Goal: Task Accomplishment & Management: Manage account settings

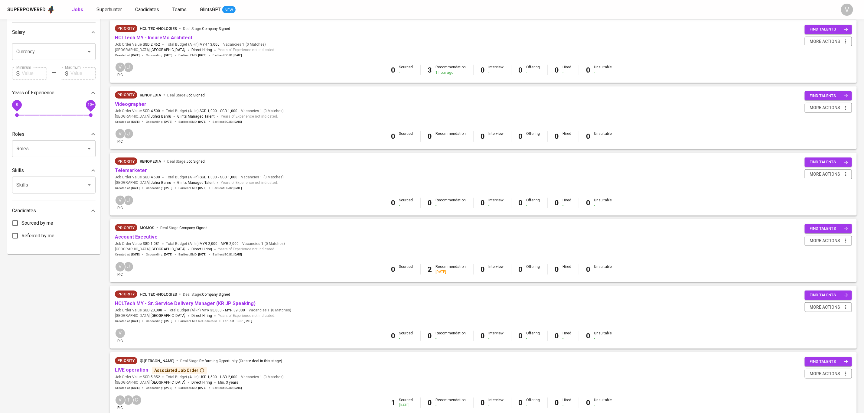
scroll to position [136, 0]
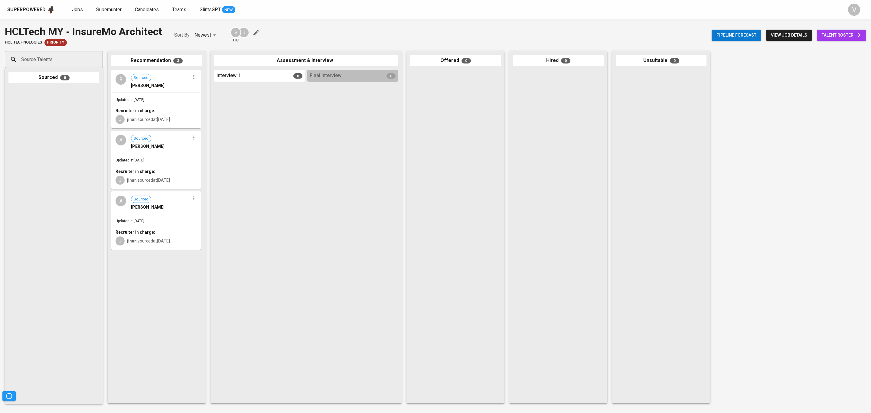
click at [27, 34] on div "HCLTech MY - InsureMo Architect" at bounding box center [83, 31] width 157 height 15
click at [38, 10] on div "Superpowered" at bounding box center [26, 9] width 38 height 7
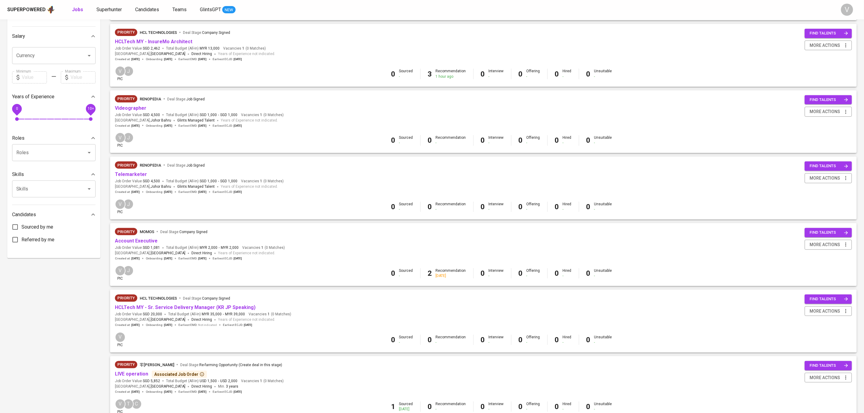
scroll to position [136, 0]
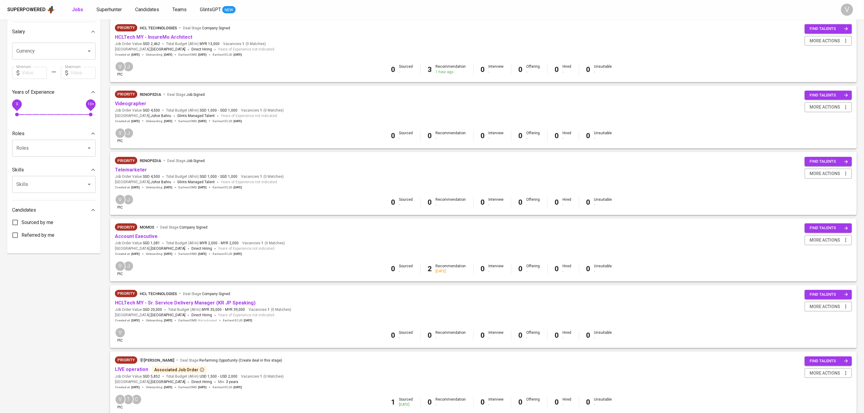
click at [435, 69] on div "3 Recommendation 1 hour ago" at bounding box center [447, 69] width 38 height 10
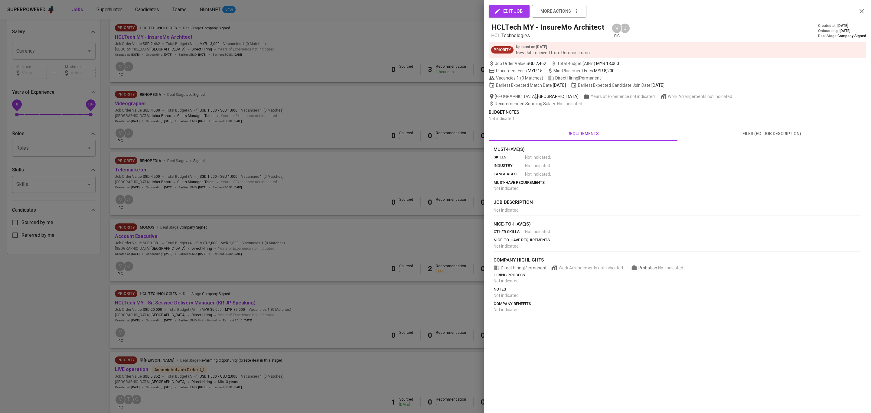
click at [865, 8] on icon "button" at bounding box center [861, 11] width 7 height 7
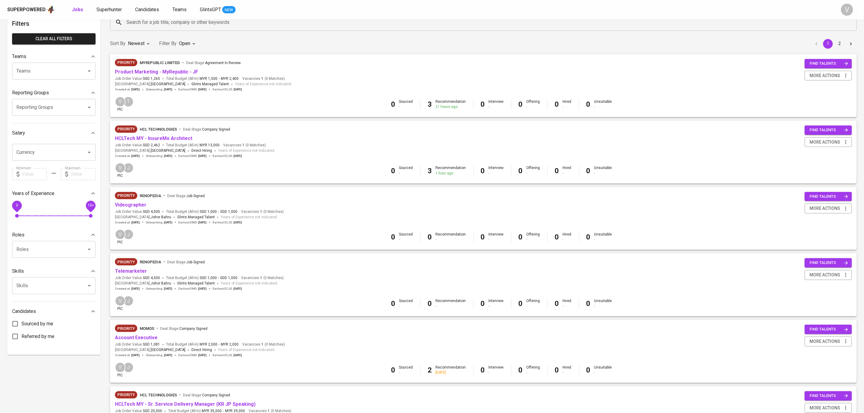
scroll to position [0, 0]
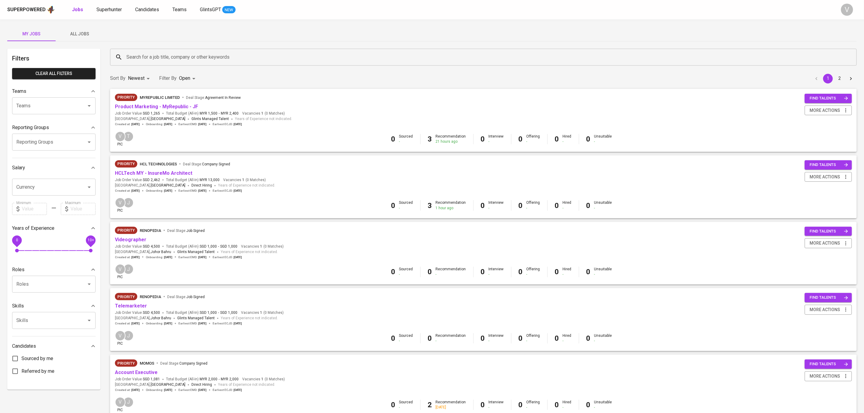
click at [150, 103] on span "Product Marketing - MyRepublic - JF" at bounding box center [156, 106] width 83 height 7
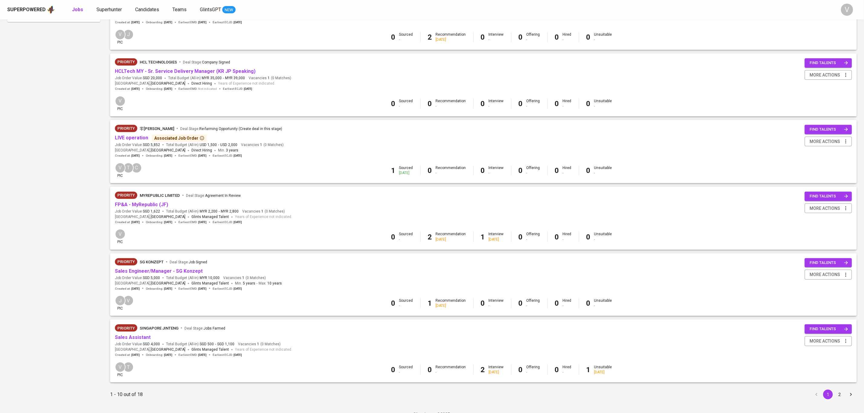
scroll to position [377, 0]
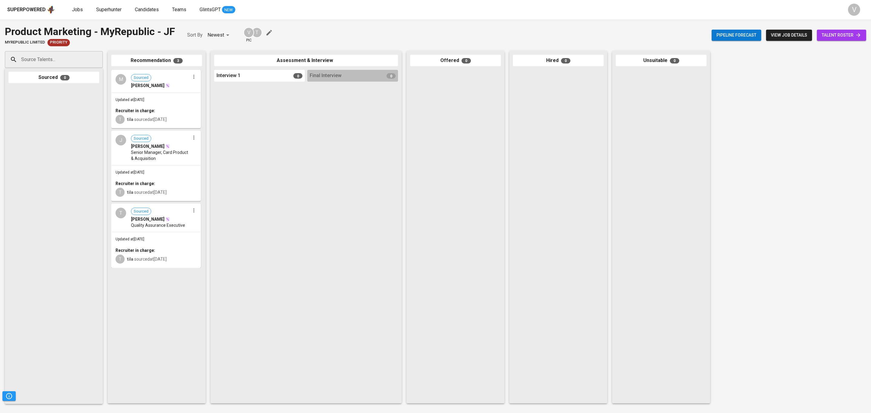
click at [170, 103] on div "Updated at [DATE] Recruiter in charge: T tila sourced at [DATE]" at bounding box center [156, 110] width 88 height 35
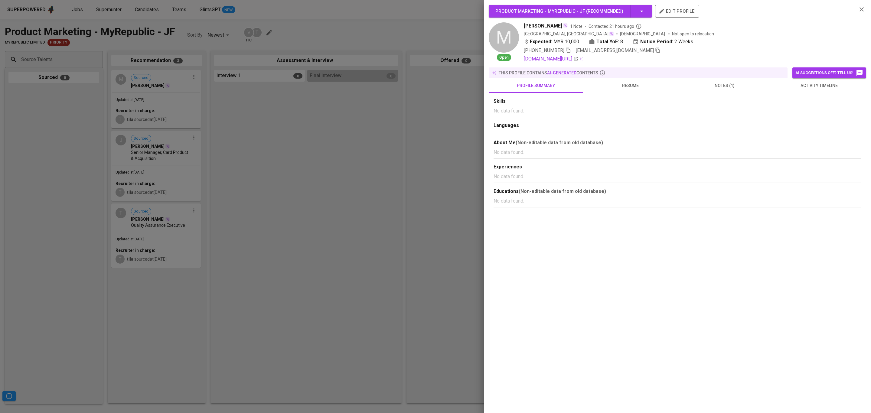
click at [722, 89] on span "notes (1)" at bounding box center [724, 86] width 87 height 8
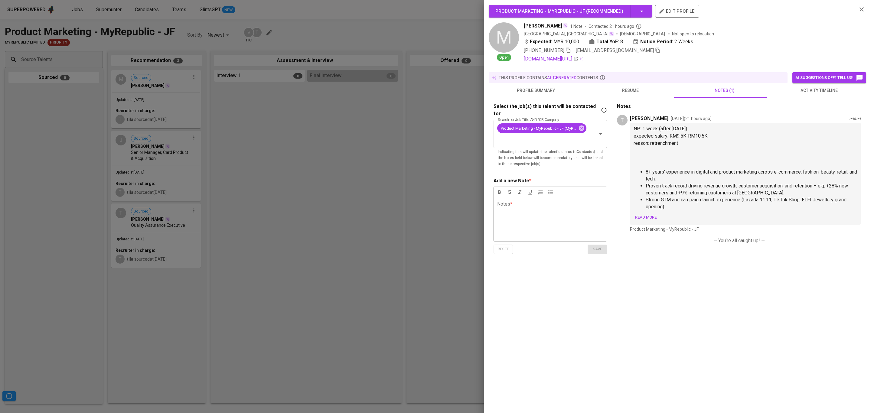
click at [363, 162] on div at bounding box center [435, 206] width 871 height 413
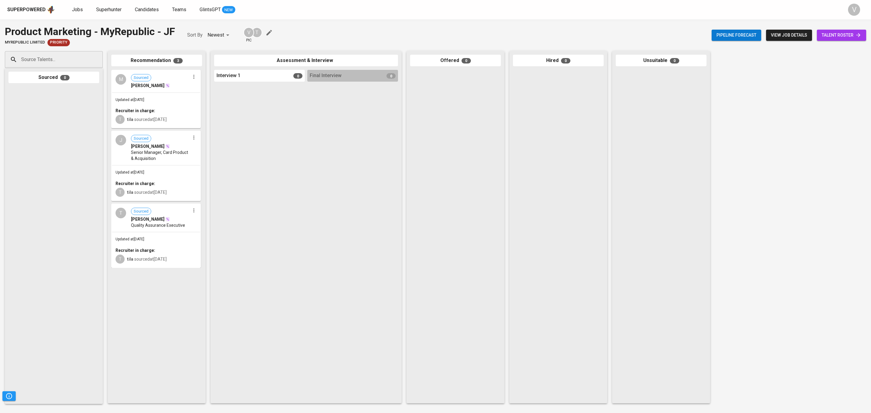
click at [834, 40] on link "talent roster" at bounding box center [841, 35] width 49 height 11
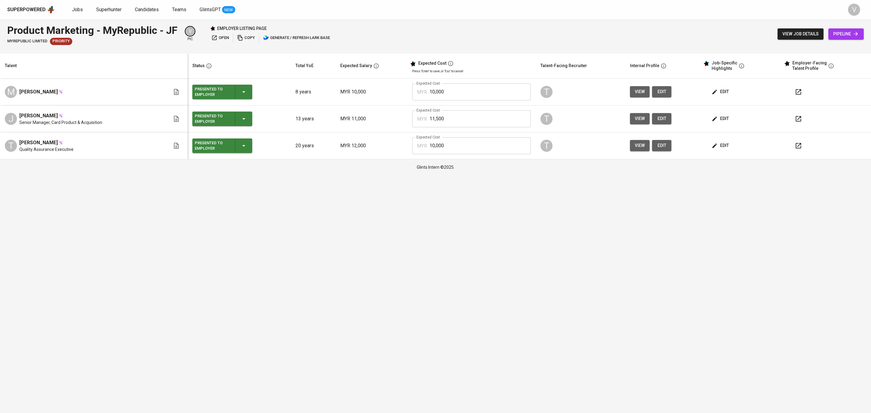
click at [712, 90] on icon "button" at bounding box center [715, 92] width 6 height 6
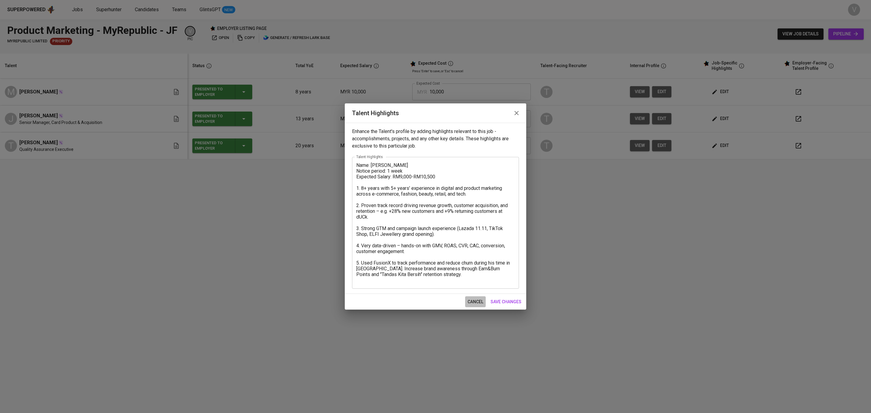
click at [474, 302] on span "cancel" at bounding box center [476, 302] width 16 height 8
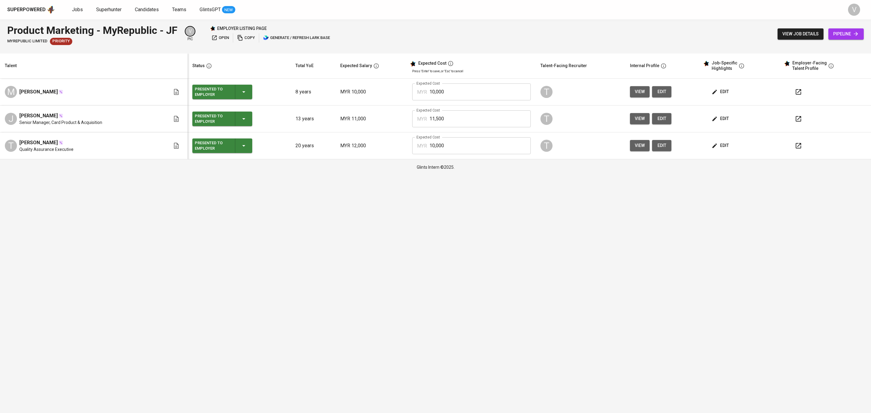
click at [714, 116] on span "edit" at bounding box center [721, 119] width 16 height 8
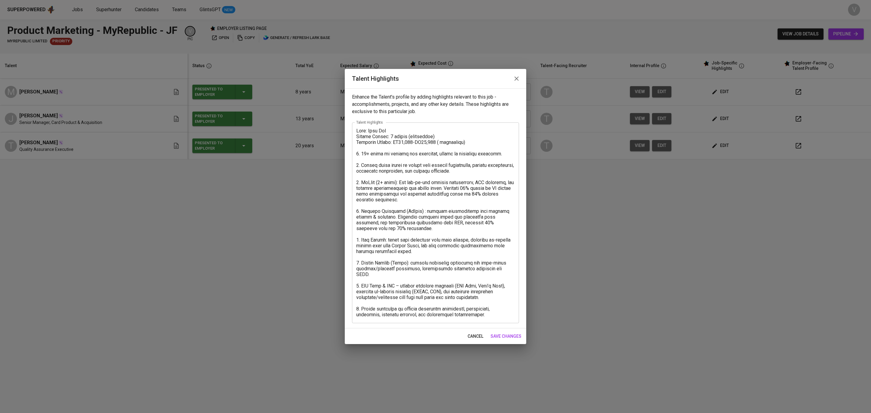
click at [520, 74] on button "button" at bounding box center [516, 78] width 15 height 15
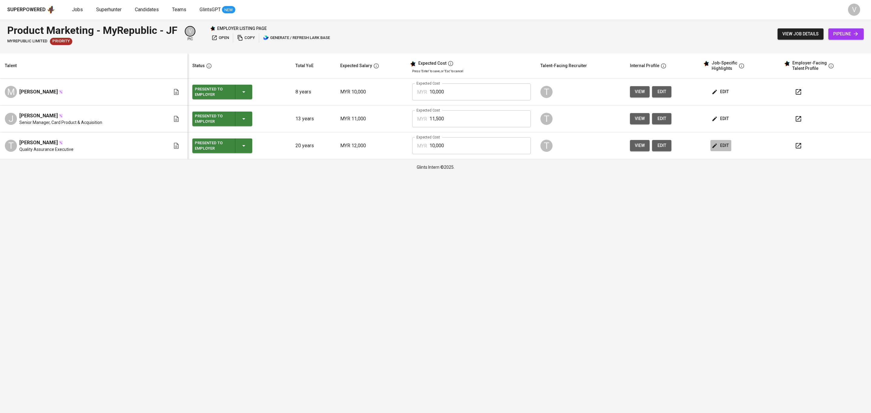
click at [712, 145] on icon "button" at bounding box center [715, 146] width 6 height 6
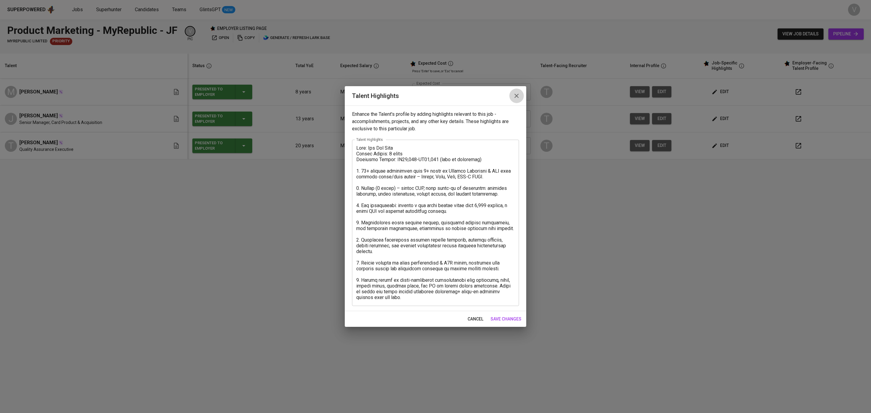
click at [515, 90] on button "button" at bounding box center [516, 96] width 15 height 15
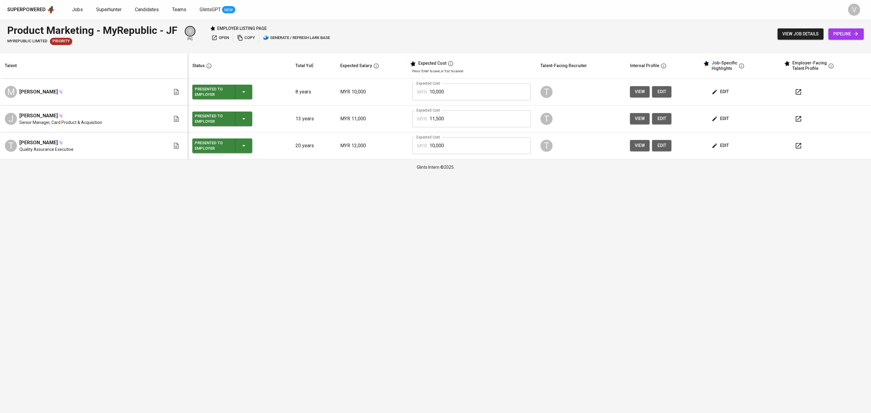
click at [240, 175] on html "Superpowered Jobs Superhunter Candidates Teams GlintsGPT NEW V Product Marketin…" at bounding box center [435, 87] width 871 height 175
